Goal: Task Accomplishment & Management: Manage account settings

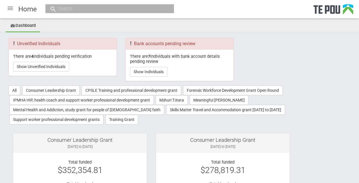
click at [13, 9] on div at bounding box center [10, 8] width 14 height 14
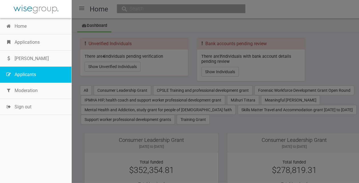
click at [27, 71] on link "Applicants" at bounding box center [35, 75] width 71 height 16
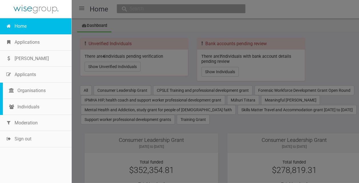
click at [23, 27] on link "Home" at bounding box center [35, 26] width 71 height 16
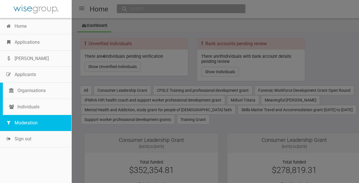
click at [22, 118] on link "Moderation" at bounding box center [35, 123] width 71 height 16
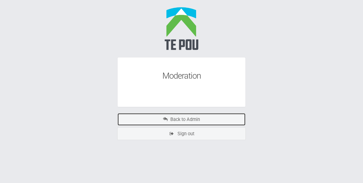
click at [185, 117] on link "Back to Admin" at bounding box center [181, 119] width 129 height 13
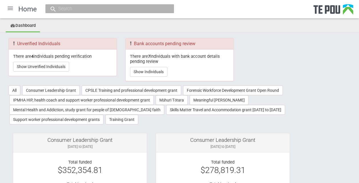
click at [11, 9] on div at bounding box center [10, 8] width 14 height 14
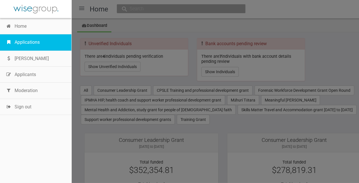
click at [23, 44] on link "Applications" at bounding box center [35, 42] width 71 height 16
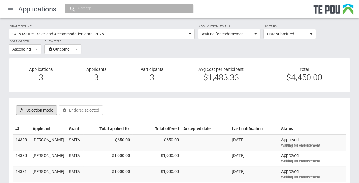
click at [38, 107] on label "Selection mode" at bounding box center [36, 110] width 41 height 10
checkbox input "true"
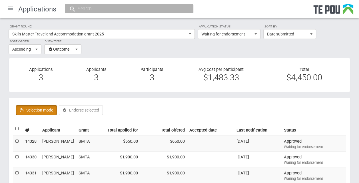
click at [16, 129] on label at bounding box center [17, 129] width 4 height 6
click at [15, 126] on input "checkbox" at bounding box center [15, 125] width 0 height 0
checkbox input "true"
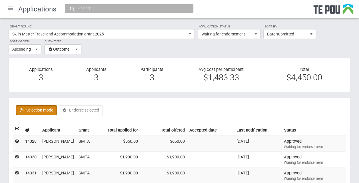
checkbox input "true"
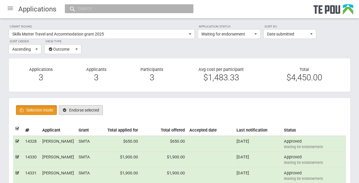
click at [77, 109] on button "Endorse selected" at bounding box center [81, 110] width 44 height 10
checkbox input "false"
